Goal: Task Accomplishment & Management: Manage account settings

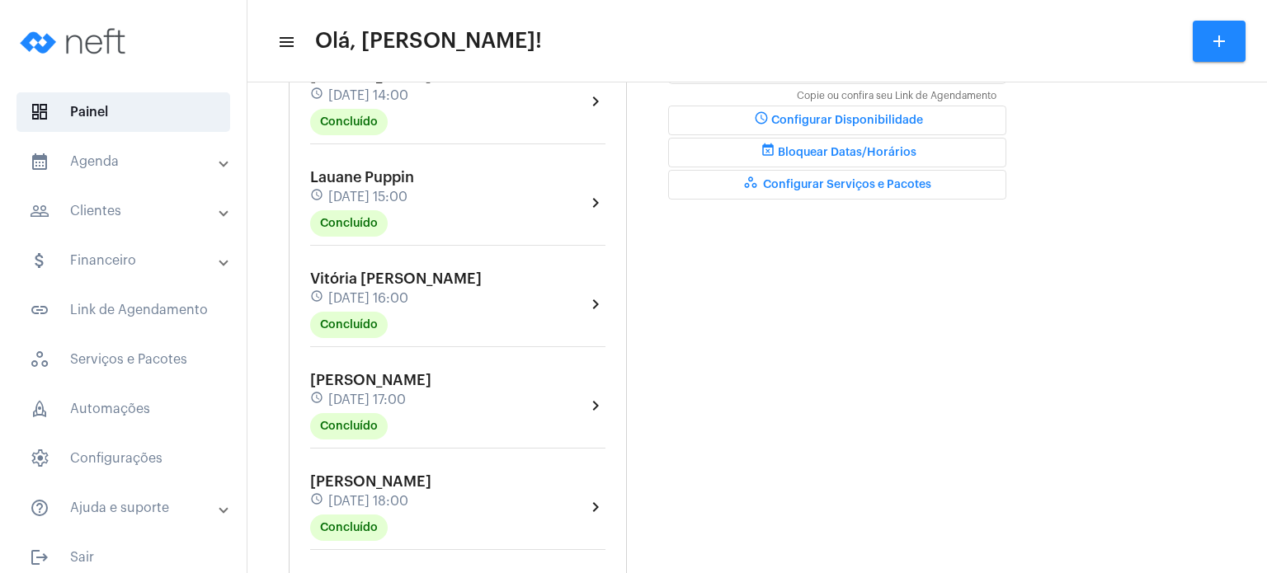
scroll to position [1003, 0]
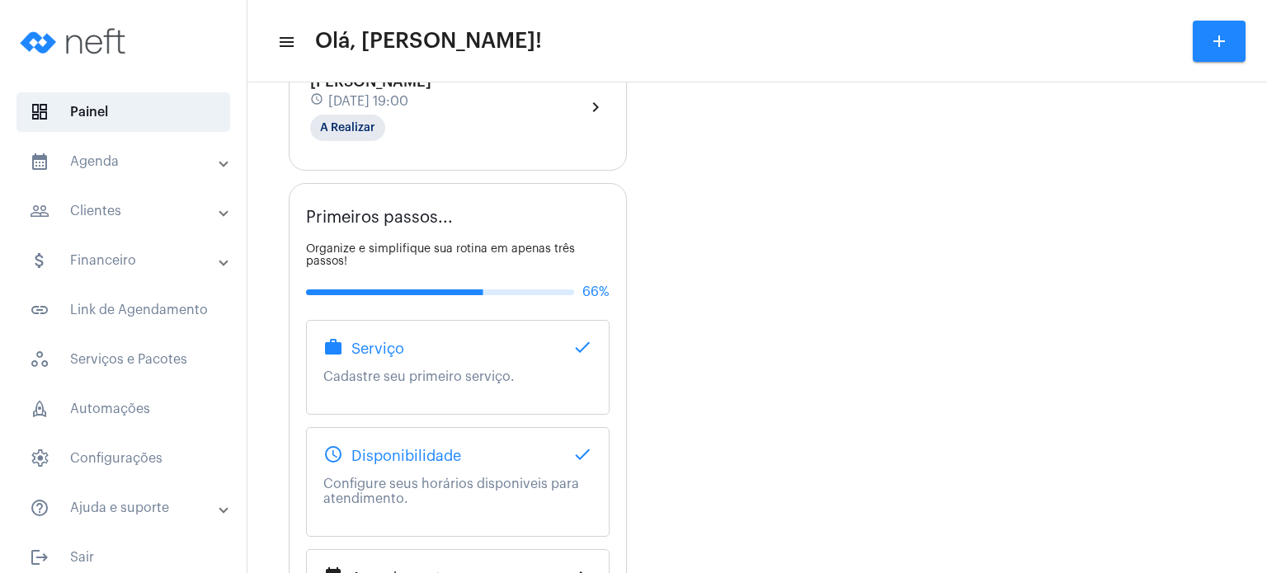
click at [431, 106] on div "[PERSON_NAME] schedule [DATE] 19:00 A Realizar" at bounding box center [370, 107] width 121 height 68
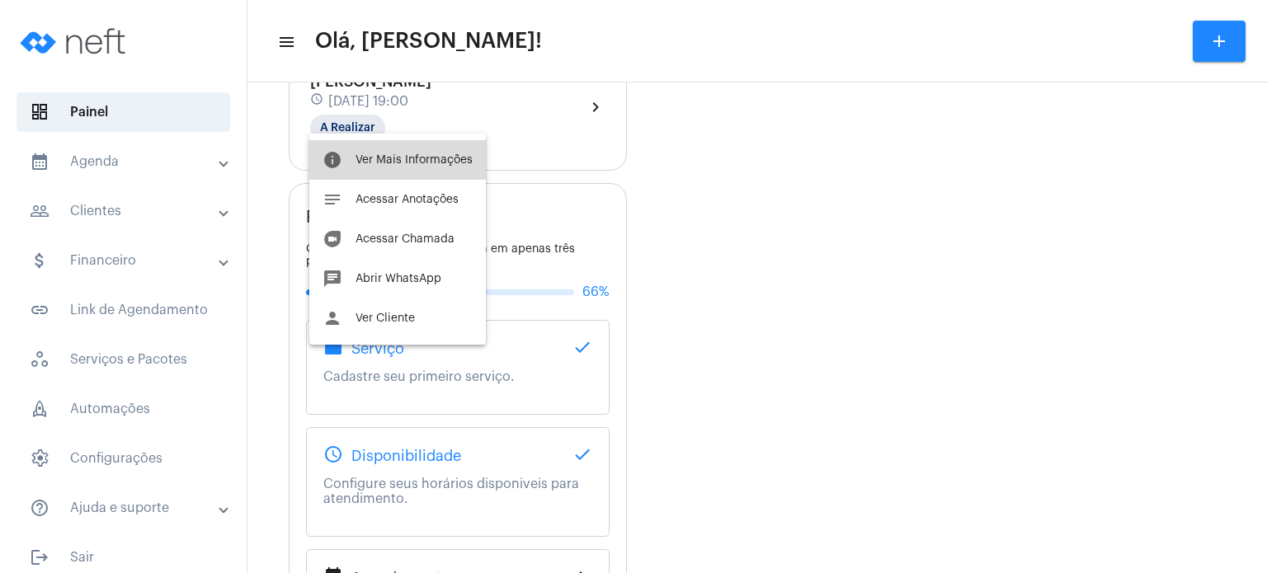
click at [444, 144] on button "info Ver Mais Informações" at bounding box center [397, 160] width 177 height 40
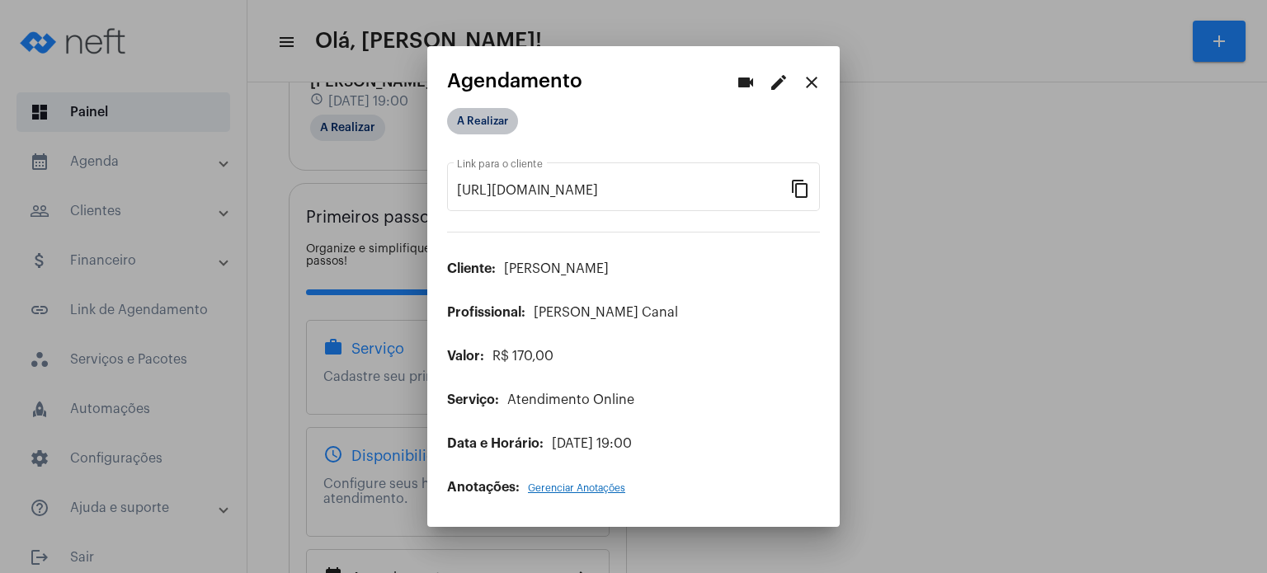
click at [485, 124] on mat-chip "A Realizar" at bounding box center [482, 121] width 71 height 26
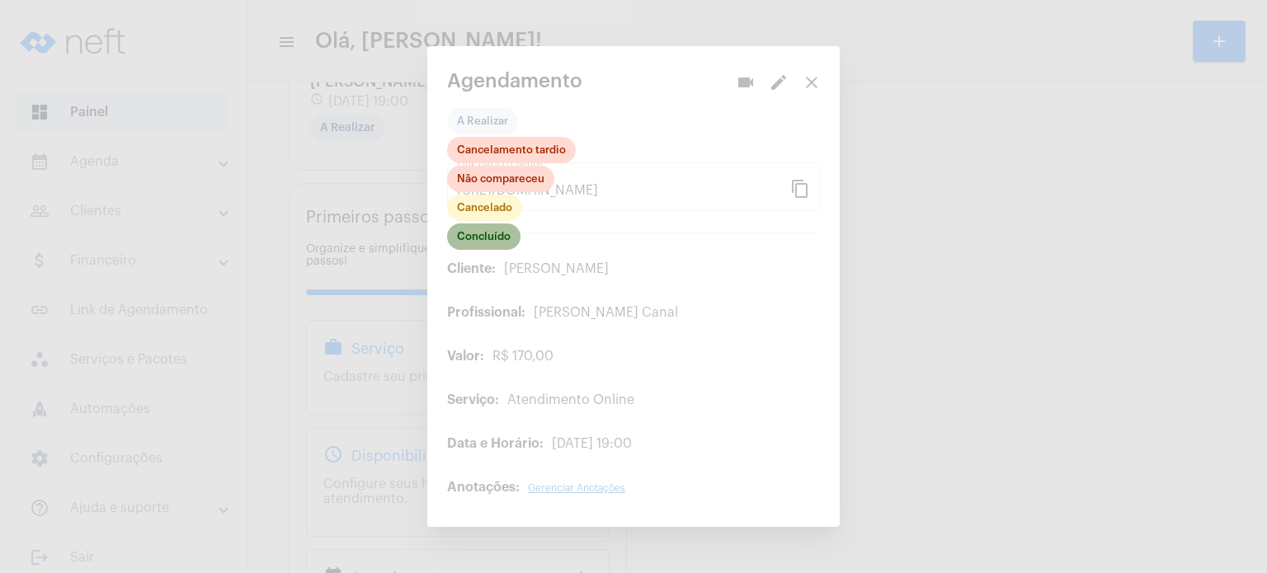
click at [490, 238] on mat-chip "Concluído" at bounding box center [483, 237] width 73 height 26
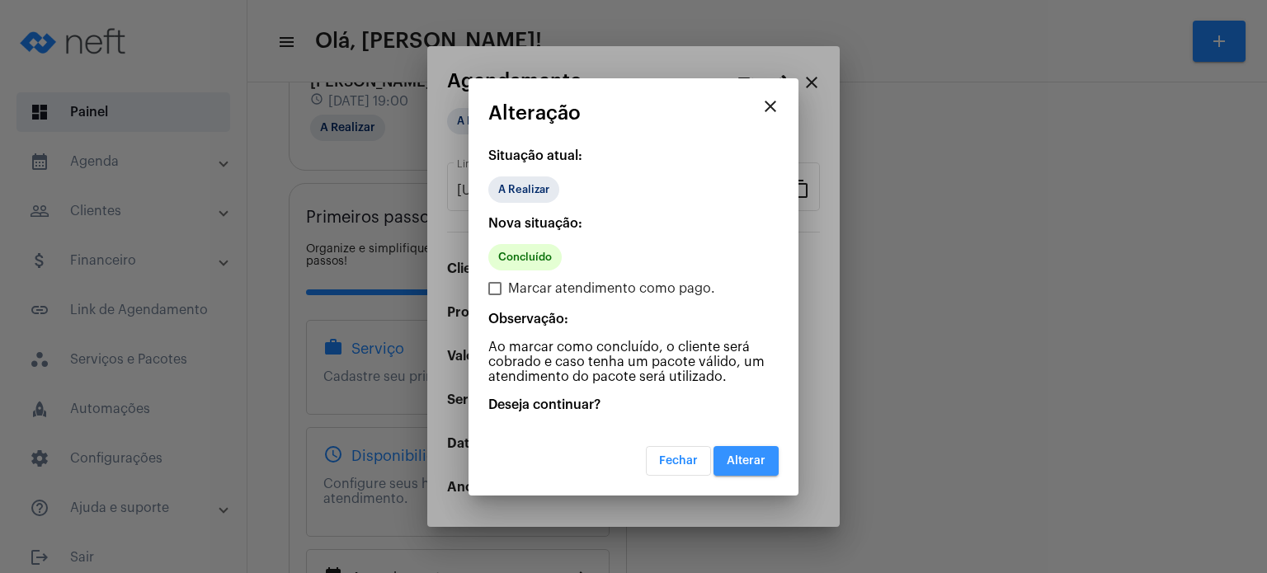
click at [745, 461] on span "Alterar" at bounding box center [746, 461] width 39 height 12
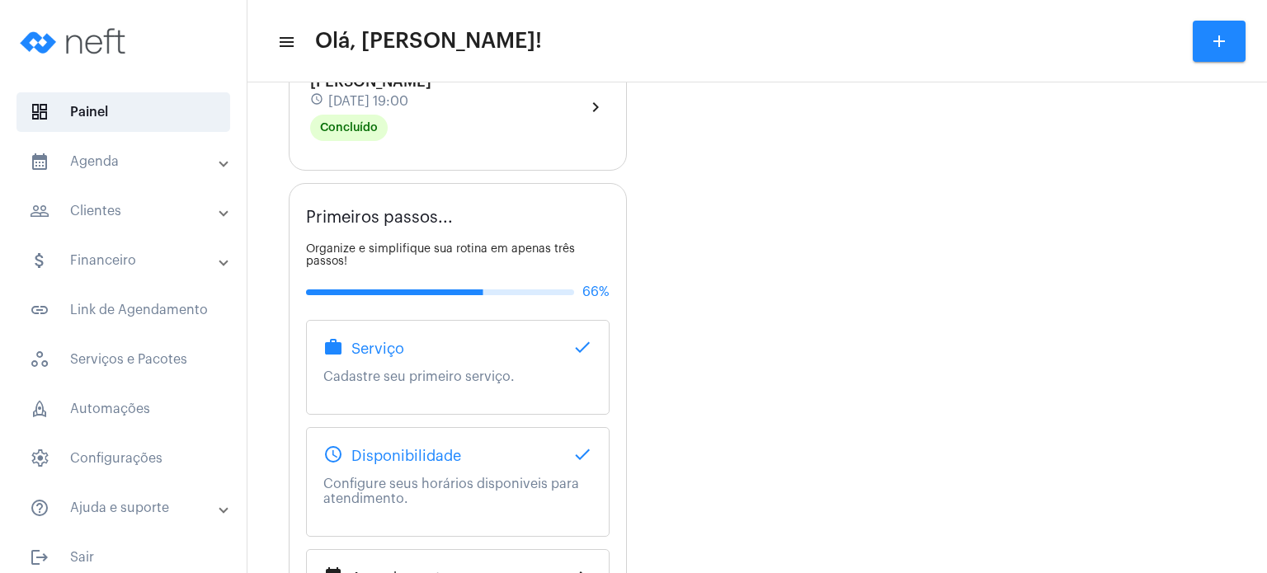
scroll to position [502, 0]
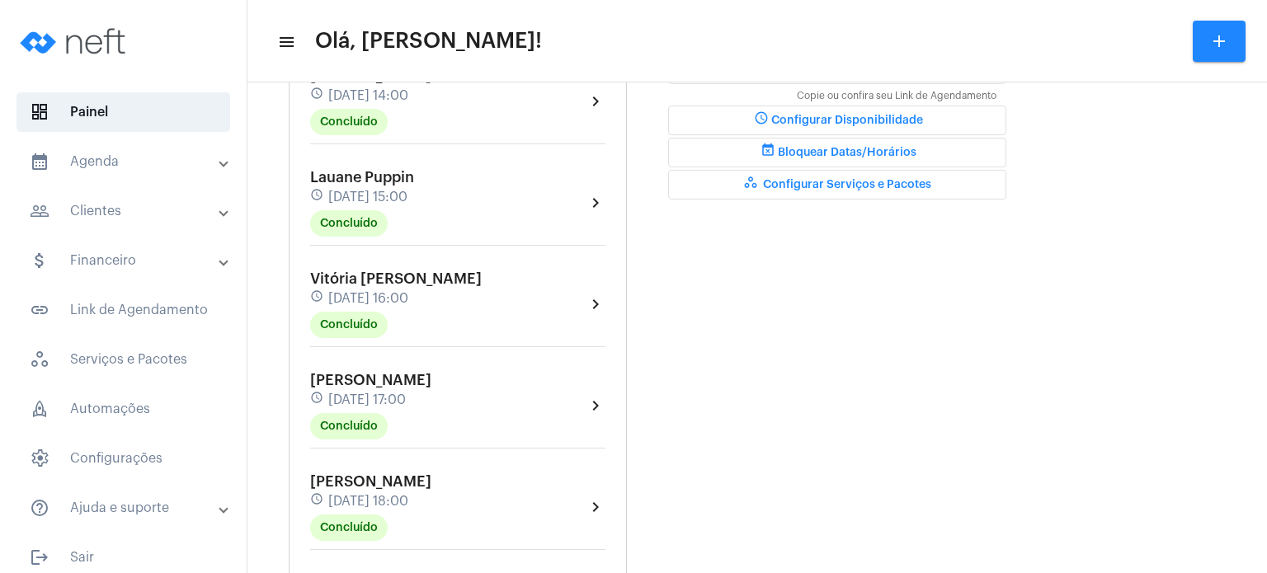
click at [290, 497] on div "Agendamentos add [PERSON_NAME] schedule [DATE] 09:00 Concluído chevron_right [P…" at bounding box center [458, 178] width 338 height 988
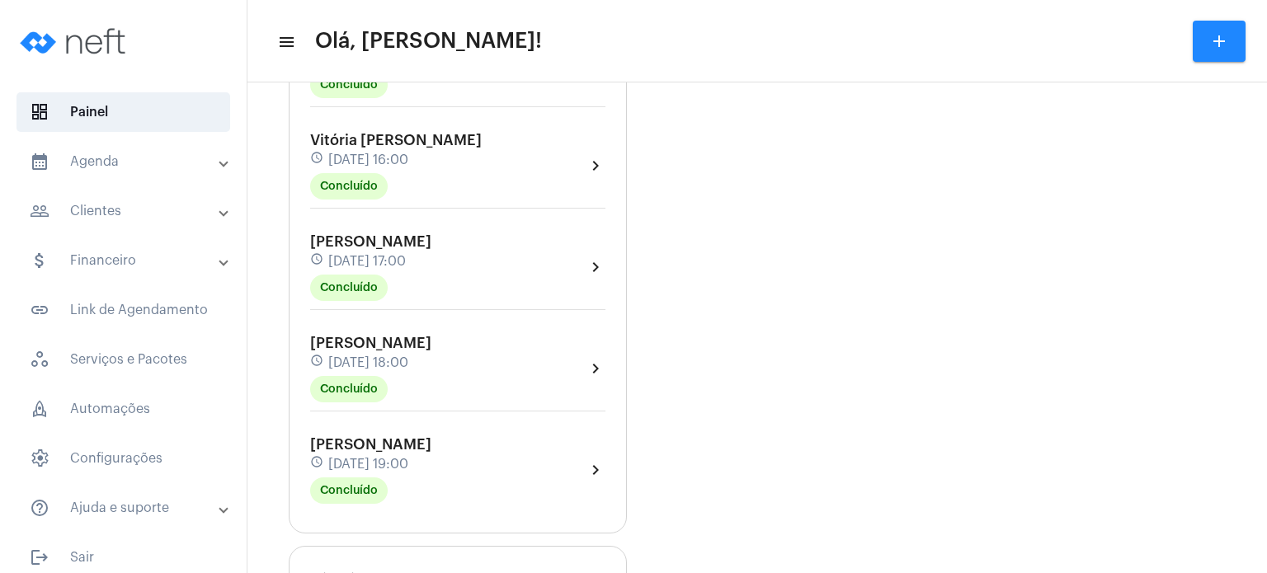
scroll to position [667, 0]
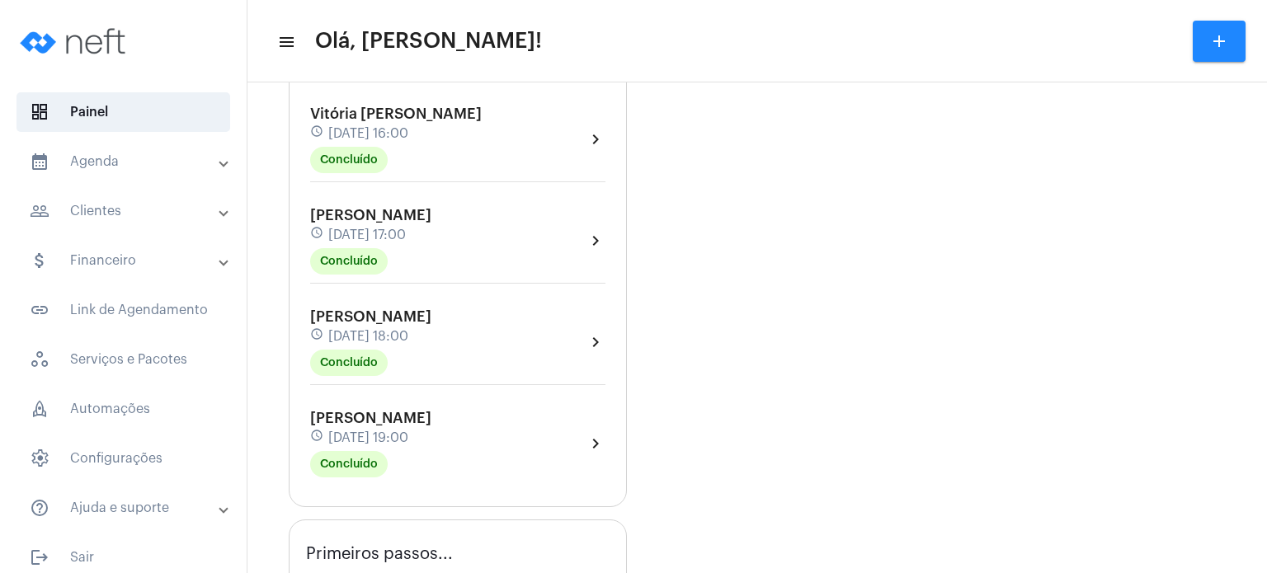
click at [362, 438] on div "schedule [DATE] 19:00" at bounding box center [370, 438] width 121 height 18
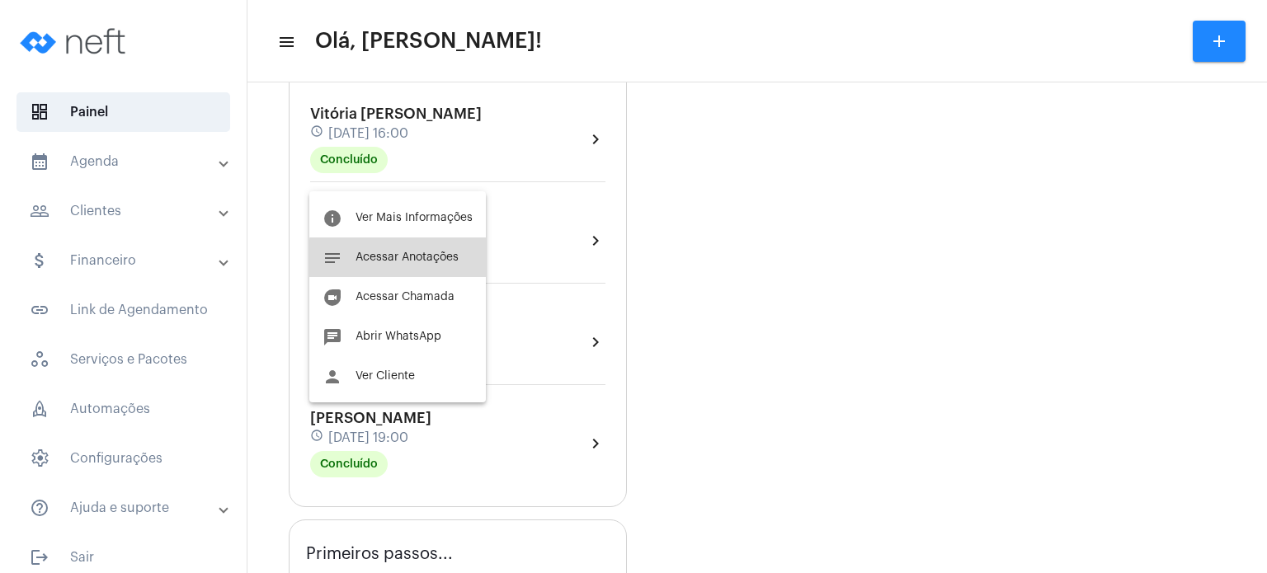
click at [438, 260] on span "Acessar Anotações" at bounding box center [407, 258] width 103 height 12
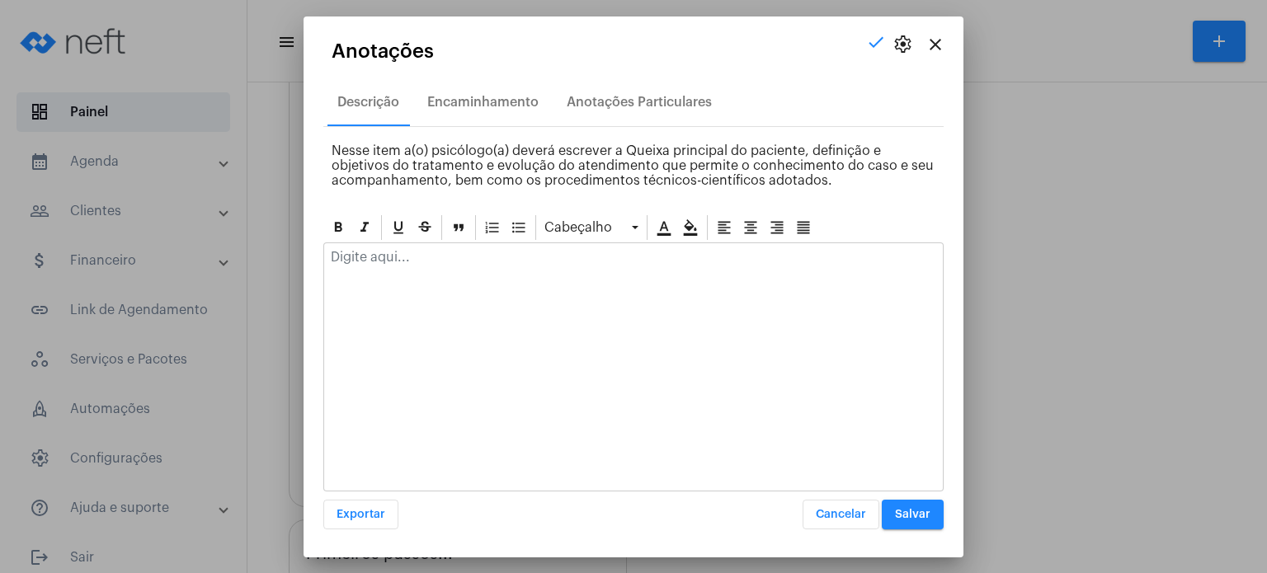
click at [436, 261] on p at bounding box center [633, 257] width 605 height 15
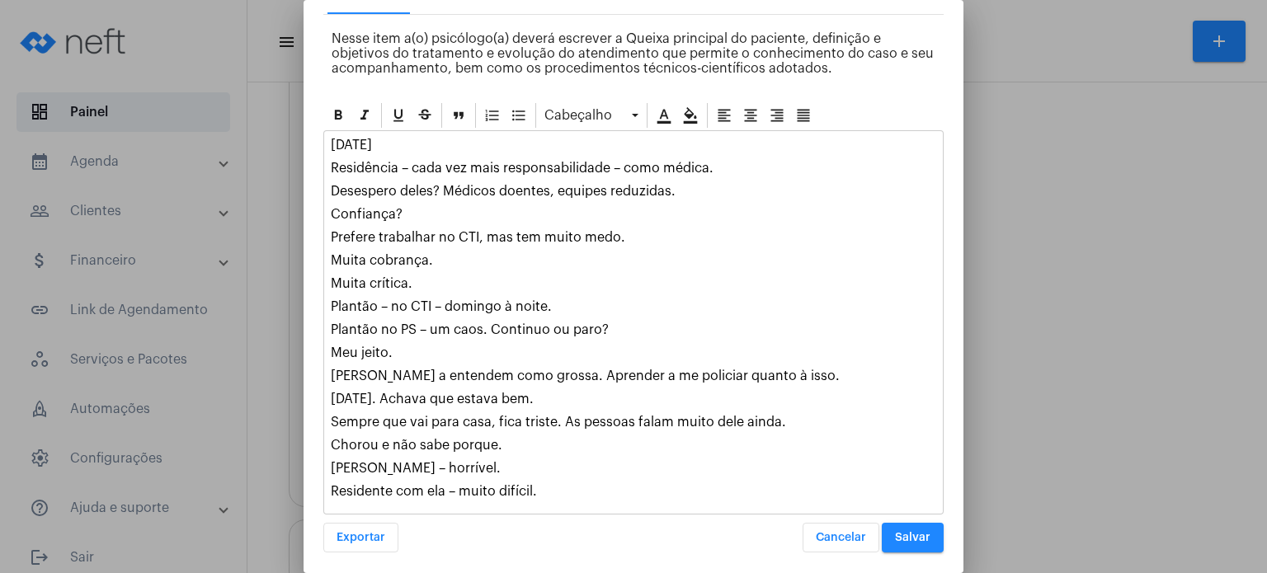
scroll to position [97, 0]
click at [907, 539] on button "Salvar" at bounding box center [913, 537] width 62 height 30
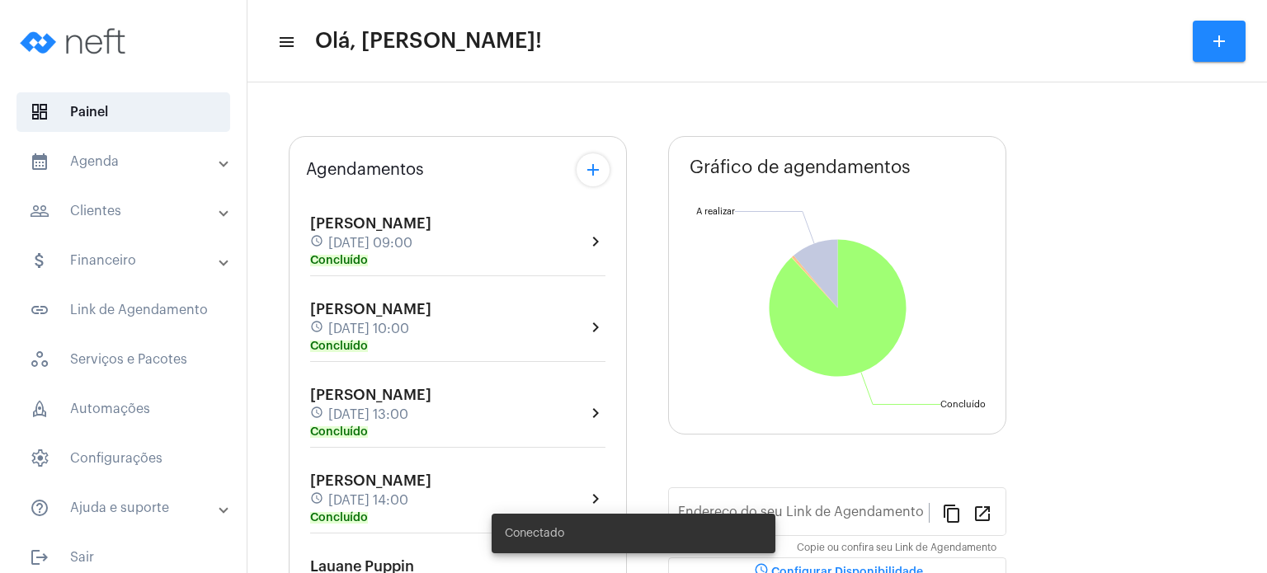
type input "[URL][DOMAIN_NAME]"
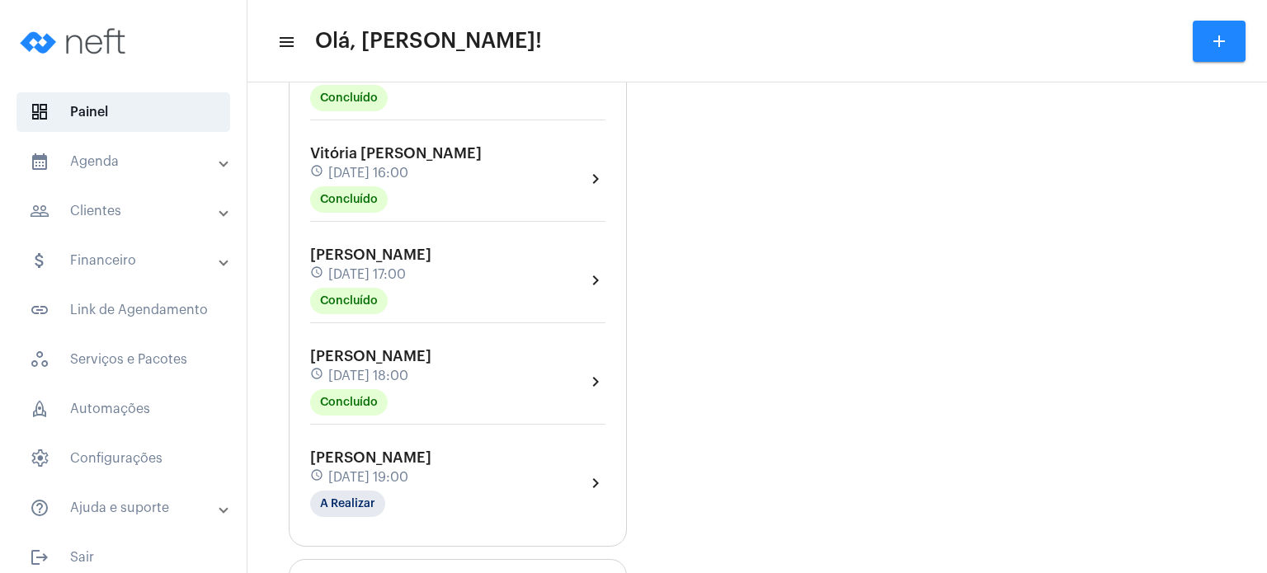
scroll to position [660, 0]
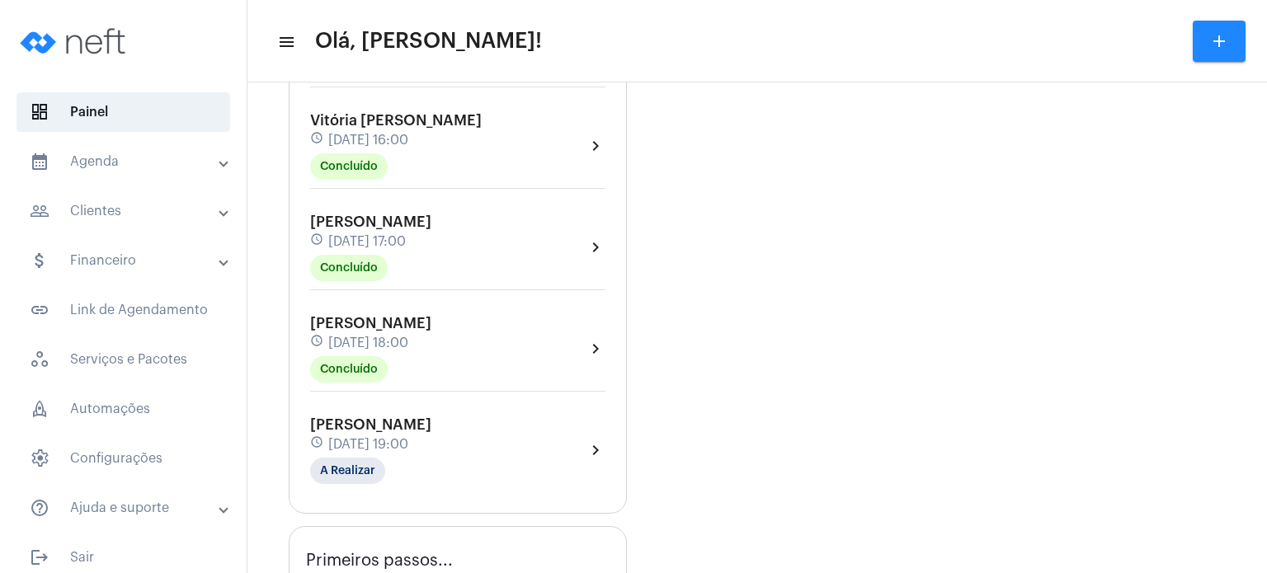
click at [389, 323] on span "[PERSON_NAME]" at bounding box center [370, 323] width 121 height 15
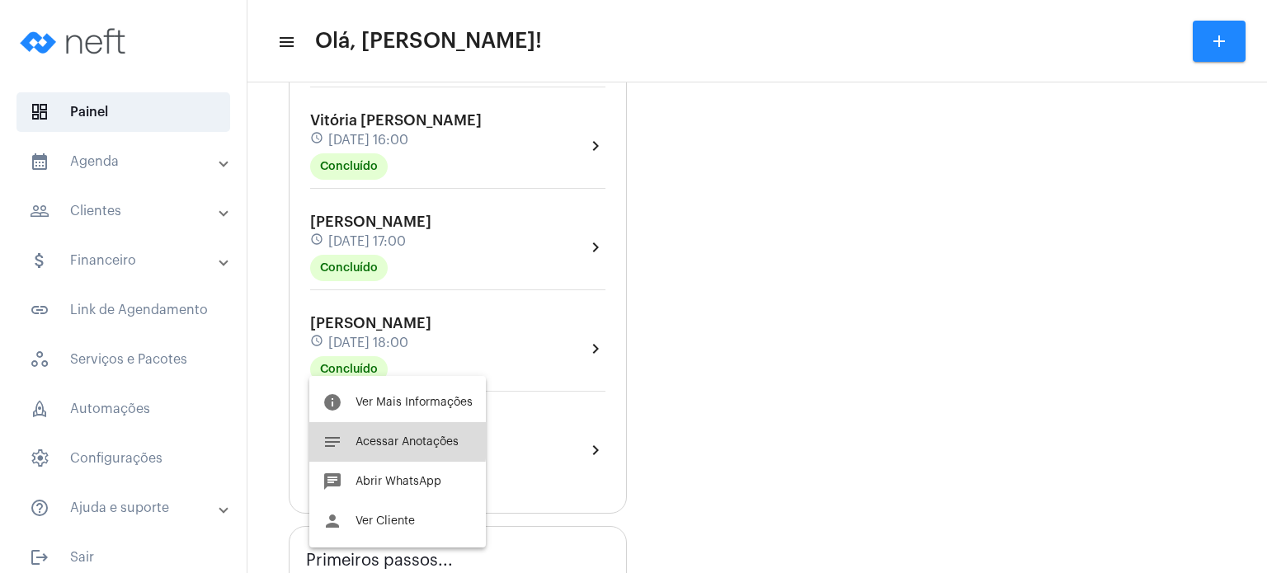
click at [379, 441] on span "Acessar Anotações" at bounding box center [407, 442] width 103 height 12
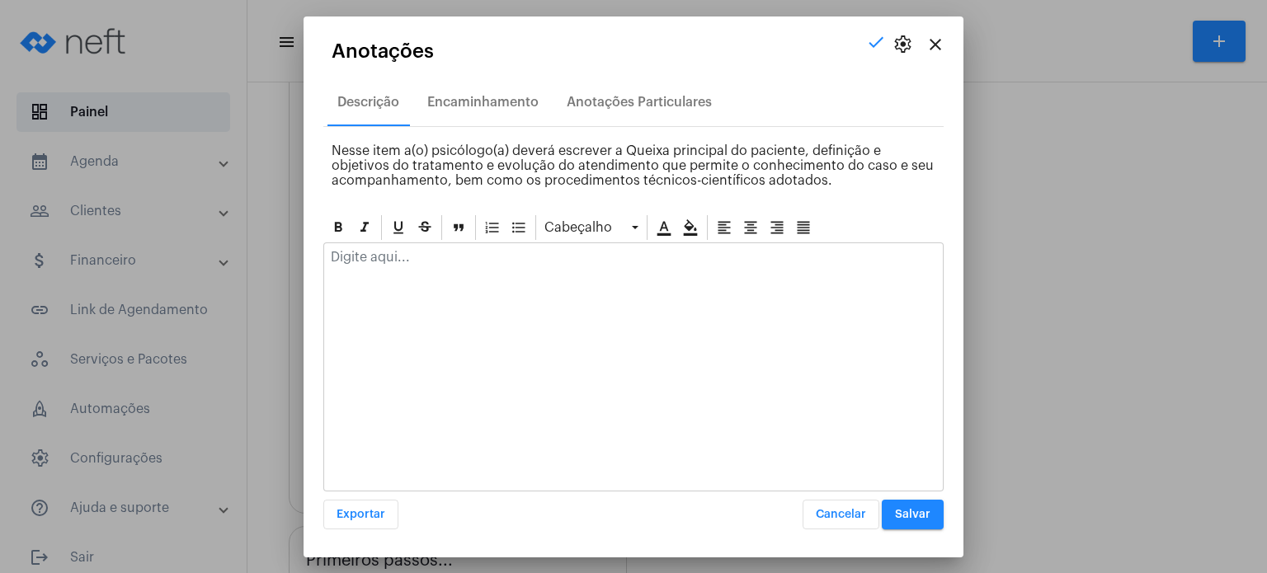
click at [459, 257] on p at bounding box center [633, 257] width 605 height 15
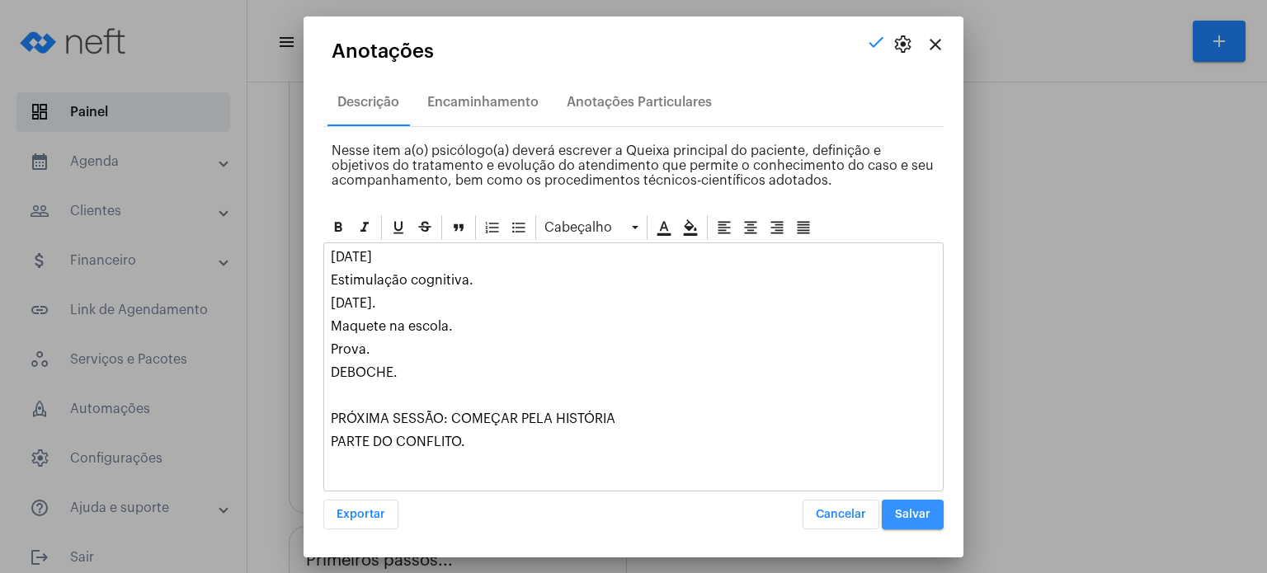
click at [927, 510] on span "Salvar" at bounding box center [912, 515] width 35 height 12
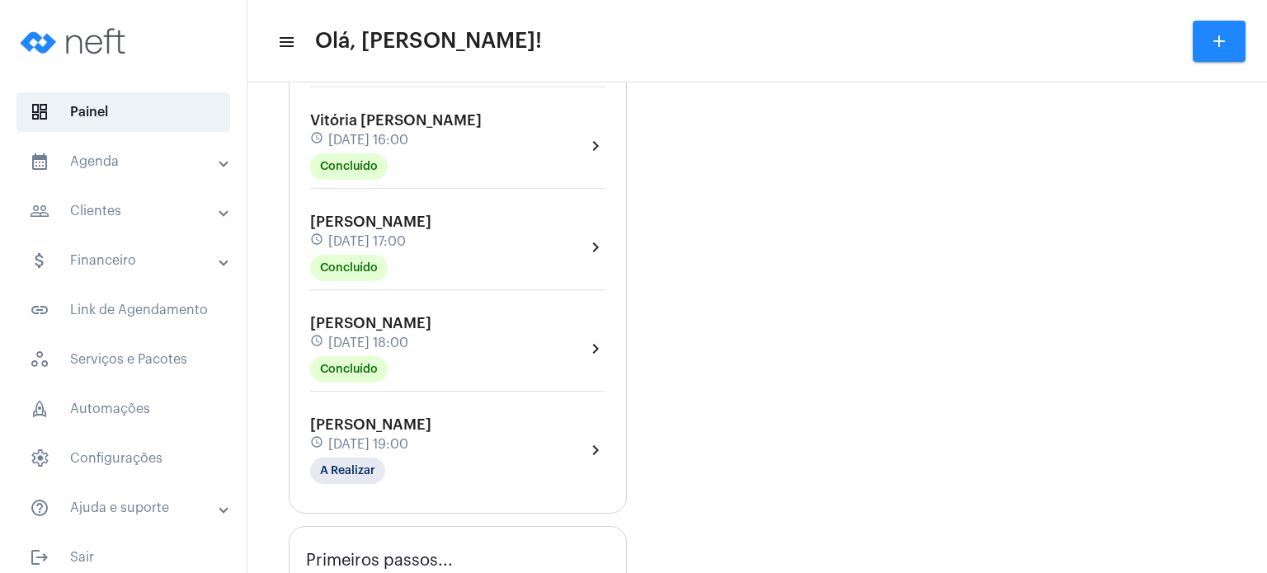
click at [390, 425] on div "[PERSON_NAME] schedule [DATE] 19:00 A Realizar" at bounding box center [370, 451] width 121 height 68
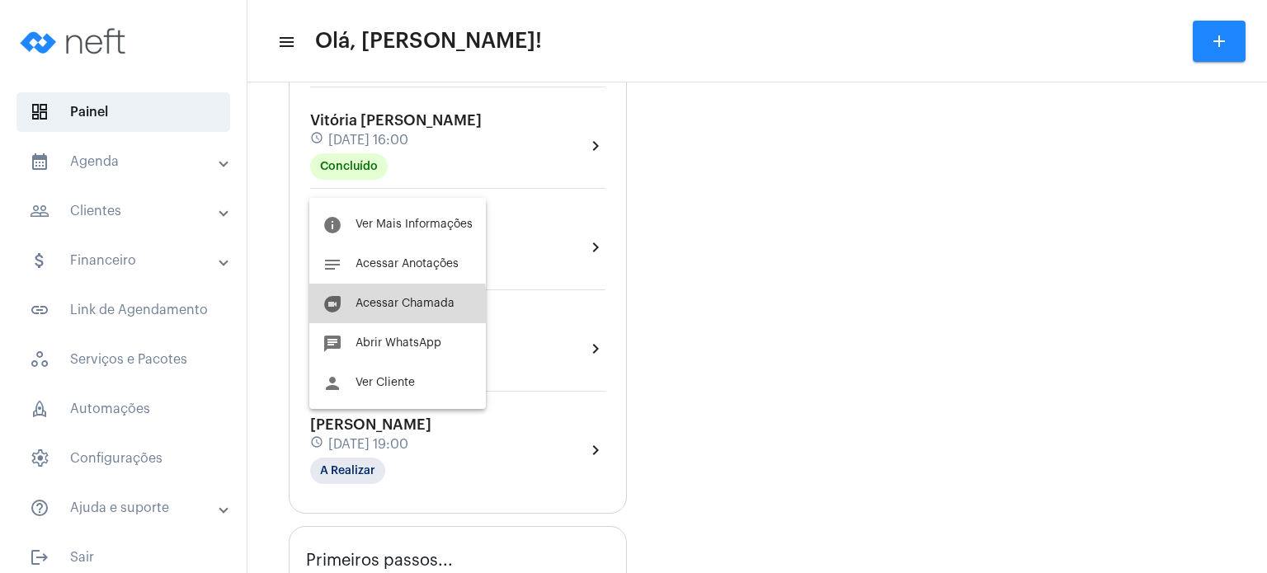
click at [389, 306] on span "Acessar Chamada" at bounding box center [405, 304] width 99 height 12
